Goal: Task Accomplishment & Management: Manage account settings

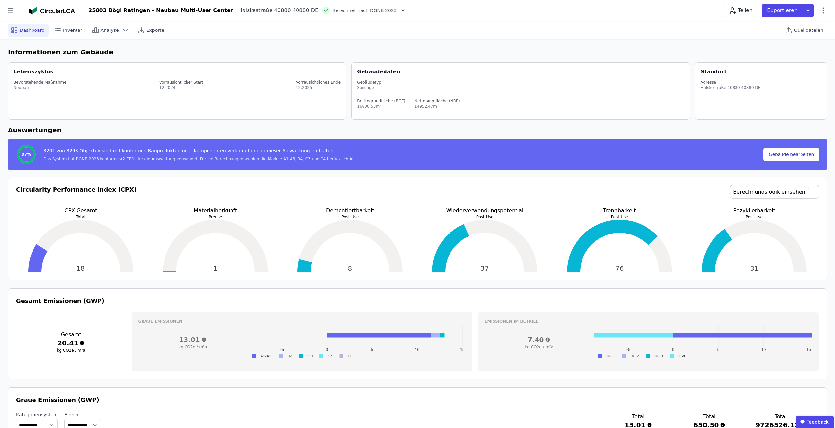
select select "*"
click at [11, 13] on icon at bounding box center [10, 10] width 21 height 21
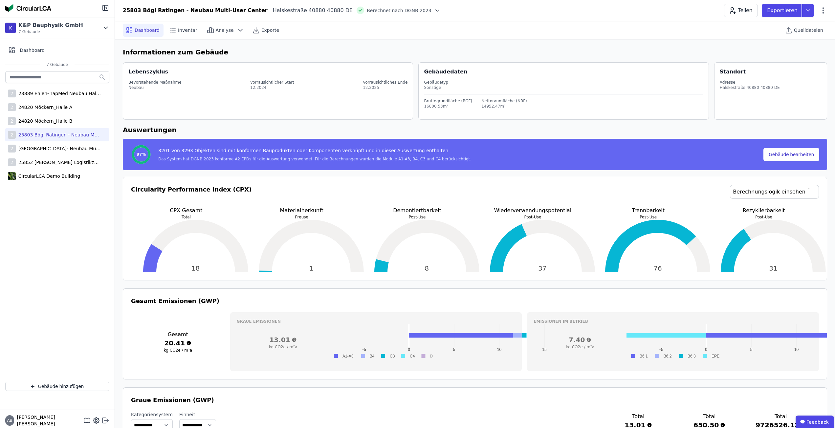
click at [105, 420] on icon at bounding box center [105, 421] width 8 height 8
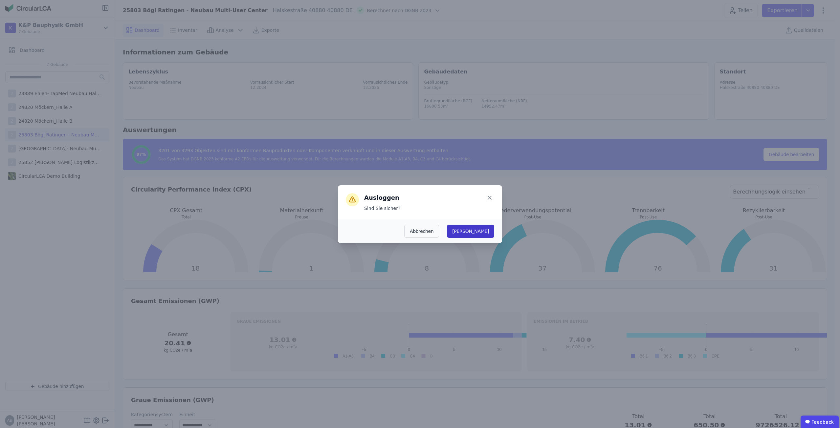
click at [485, 229] on button "[PERSON_NAME]" at bounding box center [470, 231] width 47 height 13
